Goal: Task Accomplishment & Management: Manage account settings

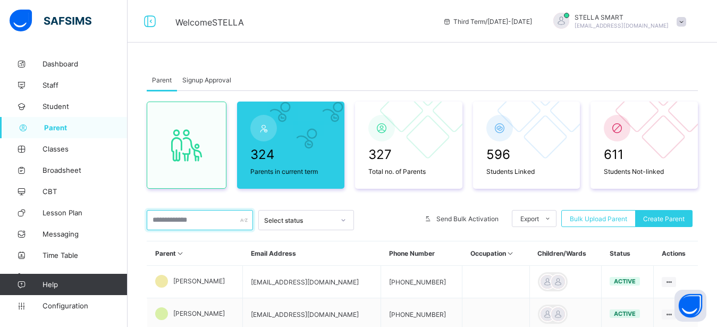
click at [167, 219] on input "text" at bounding box center [200, 220] width 106 height 20
type input "*"
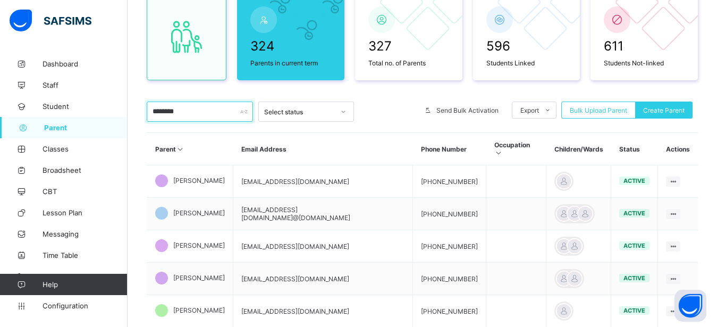
scroll to position [136, 0]
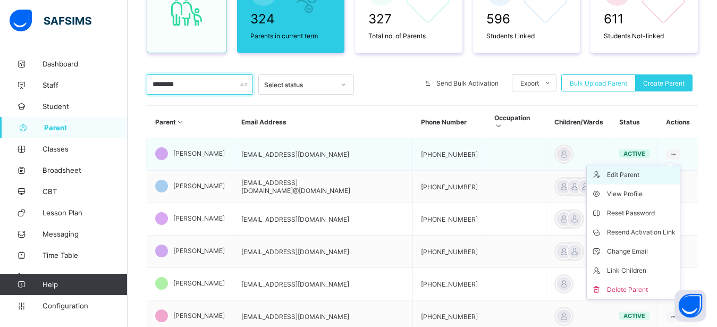
type input "********"
click at [656, 170] on div "Edit Parent" at bounding box center [641, 175] width 69 height 11
select select "**"
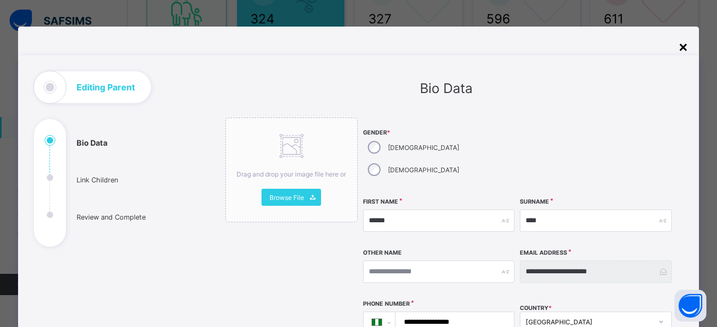
click at [684, 49] on div "×" at bounding box center [684, 46] width 10 height 18
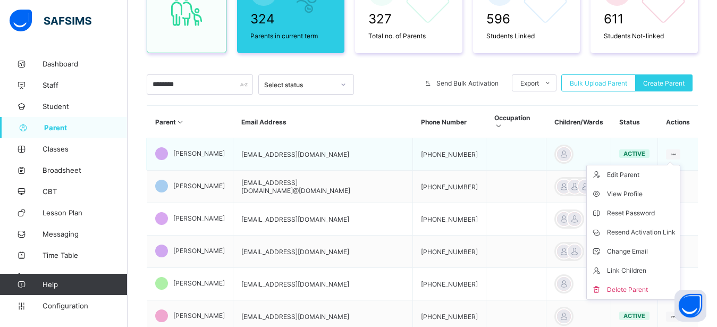
click at [681, 165] on ul "Edit Parent View Profile Reset Password Resend Activation Link Change Email Lin…" at bounding box center [634, 232] width 94 height 135
click at [651, 265] on div "Link Children" at bounding box center [641, 270] width 69 height 11
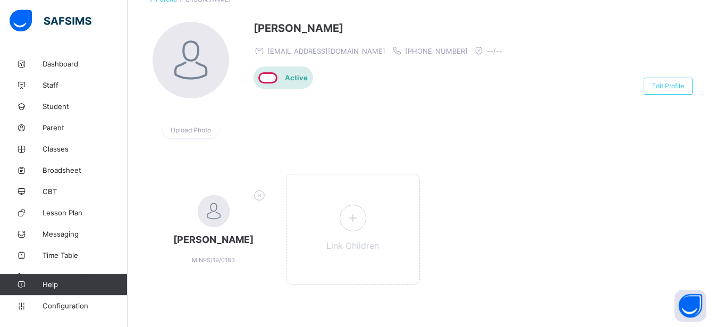
scroll to position [74, 0]
click at [360, 208] on span at bounding box center [353, 217] width 27 height 27
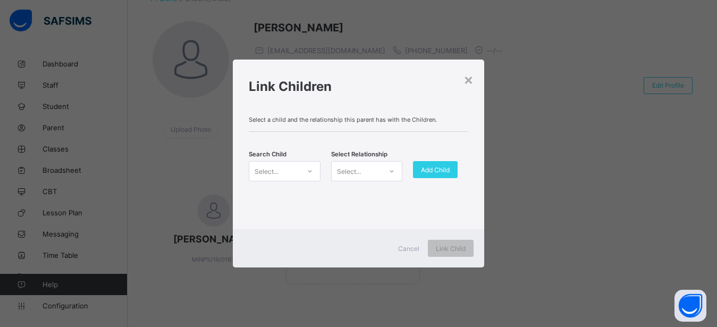
click at [313, 172] on div at bounding box center [310, 171] width 18 height 17
click at [308, 172] on icon at bounding box center [310, 171] width 6 height 11
click at [309, 172] on icon at bounding box center [310, 171] width 4 height 2
type input "*"
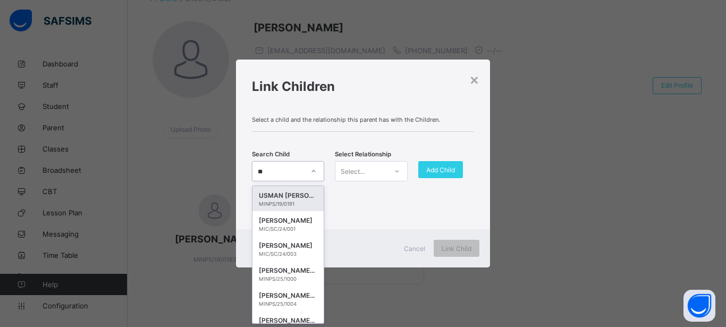
type input "*"
type input "*****"
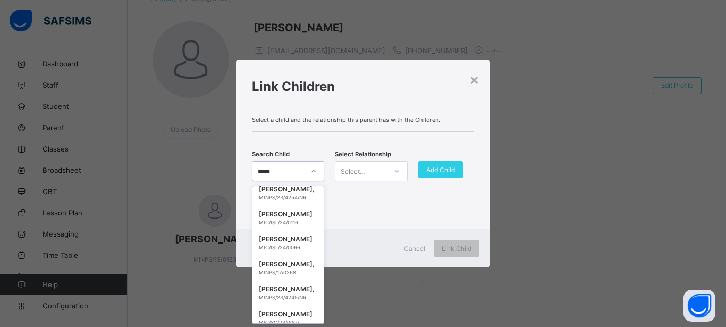
scroll to position [311, 0]
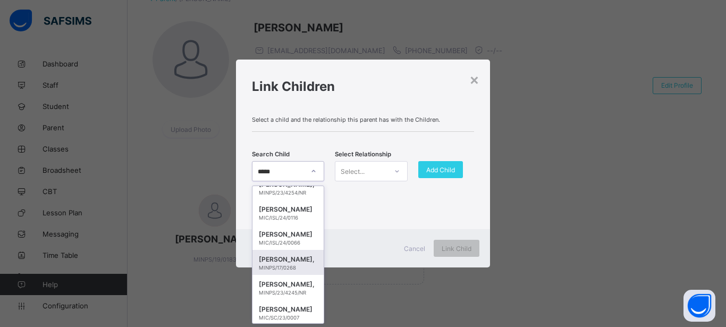
click at [272, 264] on div "[PERSON_NAME]," at bounding box center [288, 259] width 58 height 11
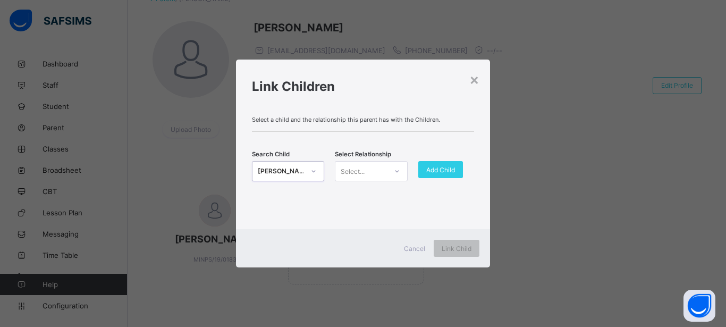
click at [292, 171] on div "[PERSON_NAME]," at bounding box center [281, 171] width 47 height 11
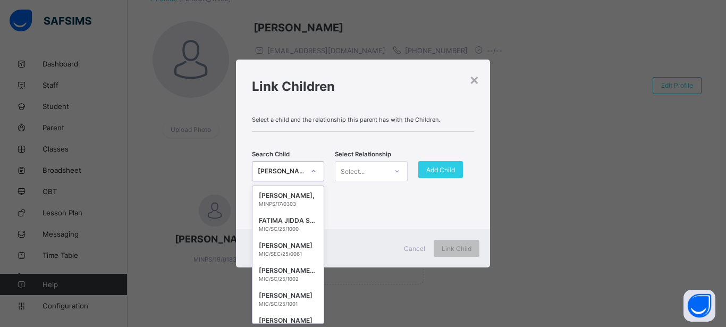
scroll to position [30007, 0]
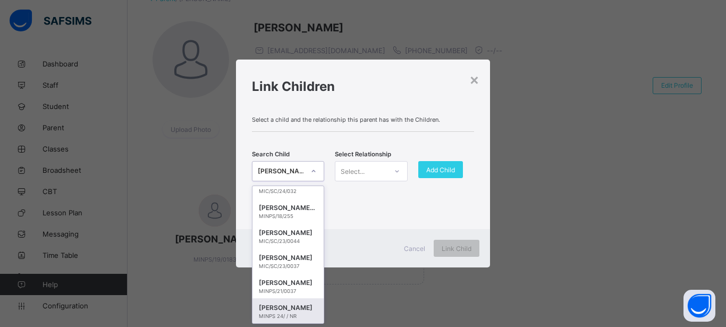
click at [345, 201] on div "Select a child and the relationship this parent has with the Children. Search C…" at bounding box center [363, 168] width 254 height 121
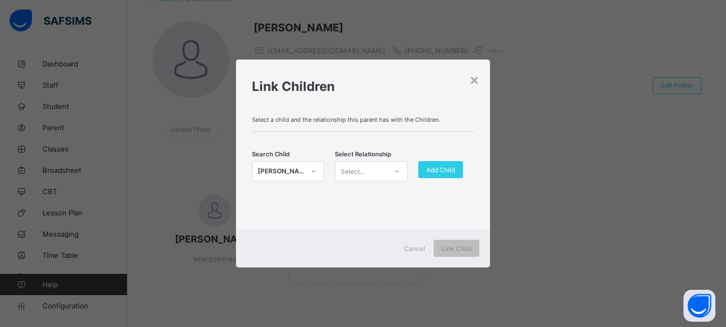
click at [394, 170] on icon at bounding box center [397, 171] width 6 height 11
click at [382, 211] on div "Mother" at bounding box center [371, 211] width 71 height 16
click at [447, 166] on span "Add Child" at bounding box center [441, 170] width 29 height 8
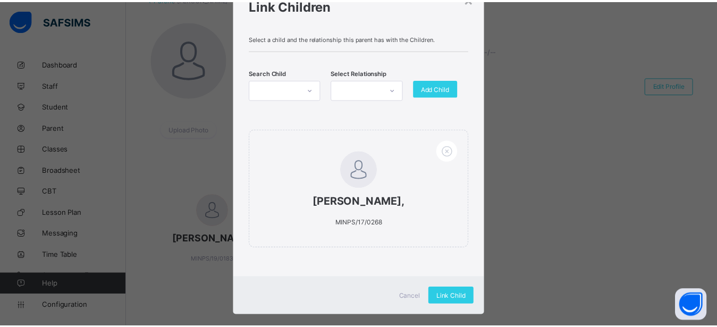
scroll to position [51, 0]
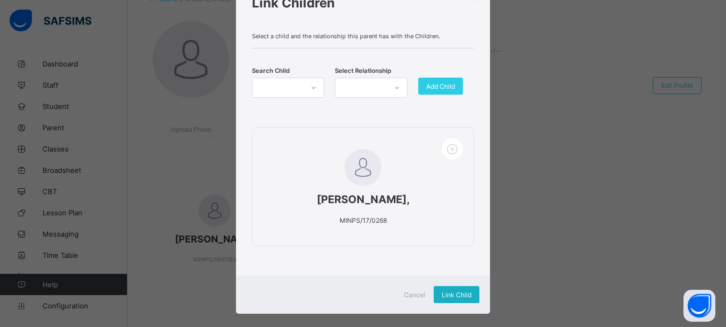
click at [463, 299] on span "Link Child" at bounding box center [457, 295] width 30 height 8
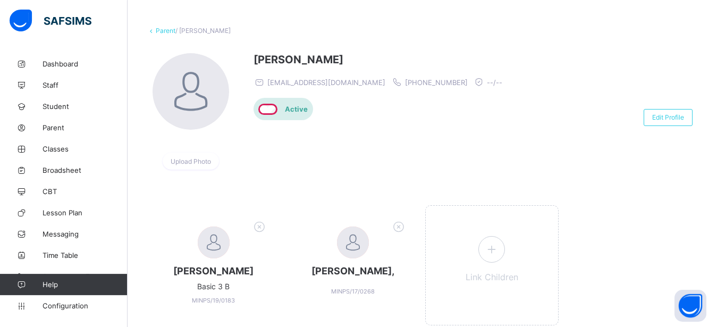
scroll to position [86, 0]
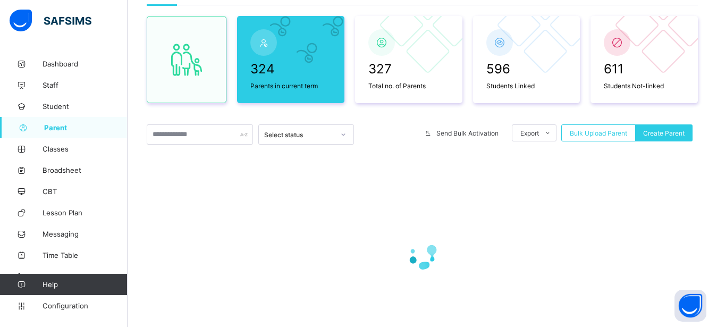
scroll to position [136, 0]
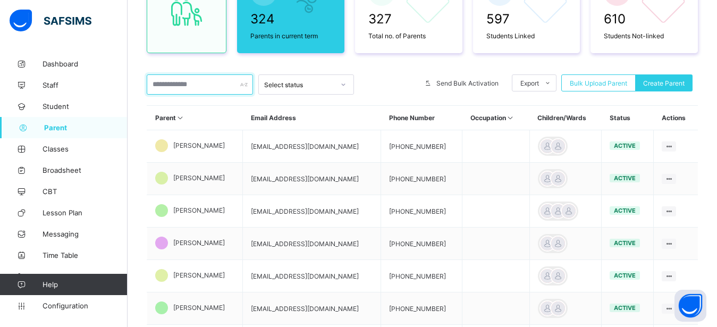
click at [168, 87] on input "text" at bounding box center [200, 84] width 106 height 20
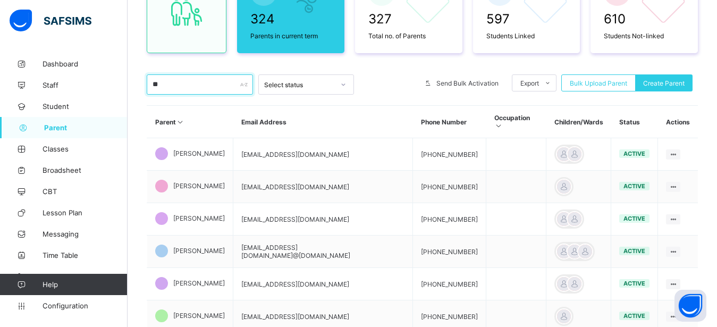
type input "*"
